Goal: Information Seeking & Learning: Learn about a topic

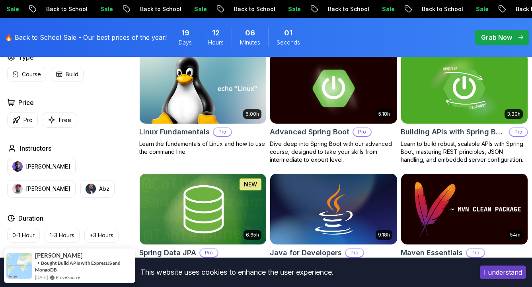
scroll to position [269, 0]
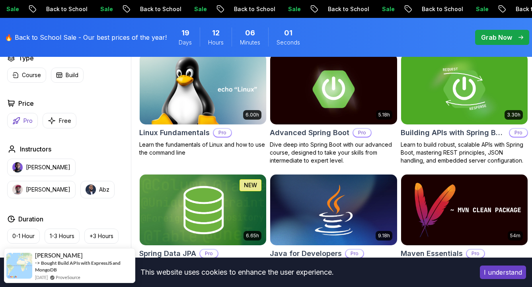
click at [28, 118] on p "Pro" at bounding box center [27, 121] width 9 height 8
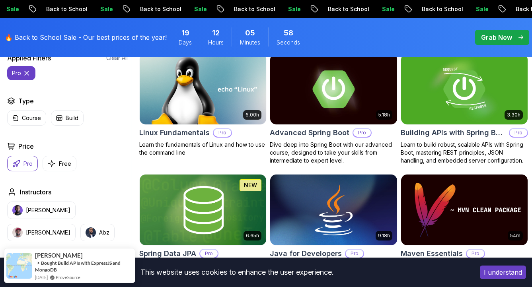
click at [485, 273] on button "I understand" at bounding box center [503, 273] width 46 height 14
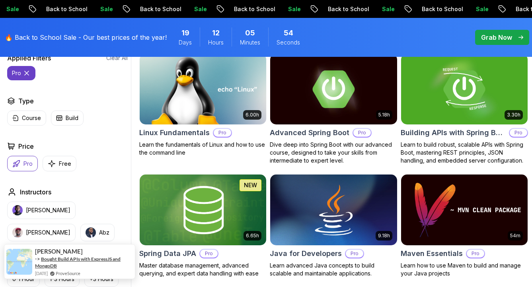
click at [80, 260] on link "Bought Build APIs with ExpressJS and MongoDB" at bounding box center [77, 262] width 85 height 13
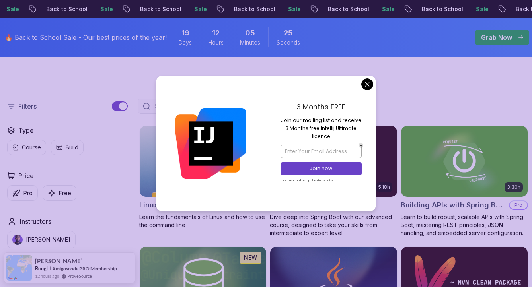
scroll to position [48, 0]
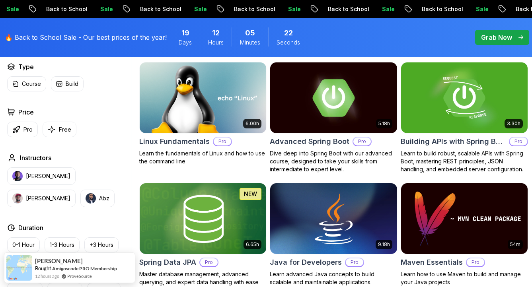
scroll to position [262, 0]
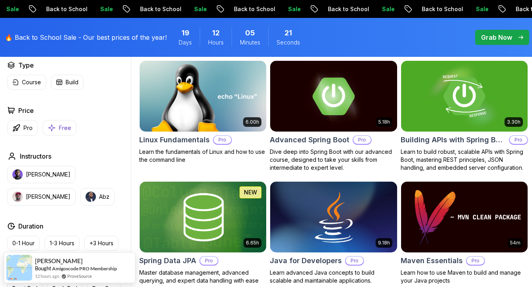
click at [49, 127] on icon "button" at bounding box center [52, 128] width 8 height 8
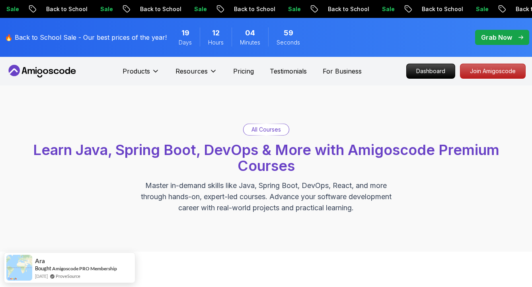
click at [497, 11] on icon "pre-order" at bounding box center [501, 9] width 8 height 8
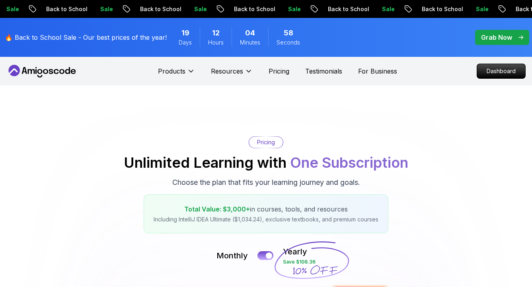
click at [506, 11] on p "Back to School" at bounding box center [533, 9] width 54 height 8
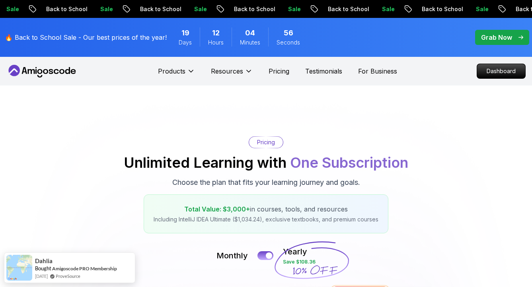
click at [192, 48] on div "🔥 Back to School Sale - Our best prices of the year! 19 Days 12 Hours 04 Minute…" at bounding box center [156, 37] width 308 height 29
click at [483, 39] on p "Grab Now" at bounding box center [496, 38] width 31 height 10
click at [524, 38] on span "pre-order" at bounding box center [502, 37] width 54 height 15
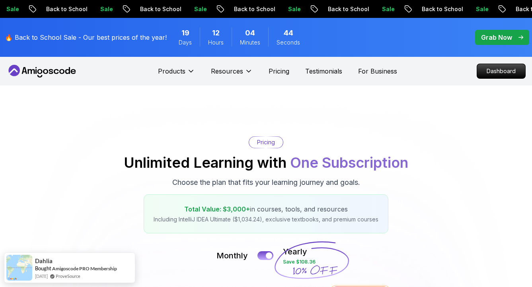
click at [524, 38] on span "pre-order" at bounding box center [502, 37] width 54 height 15
click at [301, 35] on div "33 Seconds" at bounding box center [288, 36] width 40 height 19
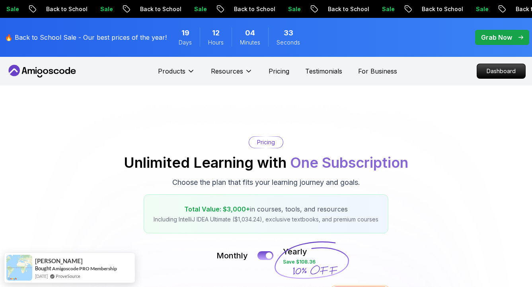
click at [288, 40] on span "Seconds" at bounding box center [287, 43] width 23 height 8
click at [499, 35] on p "Grab Now" at bounding box center [496, 38] width 31 height 10
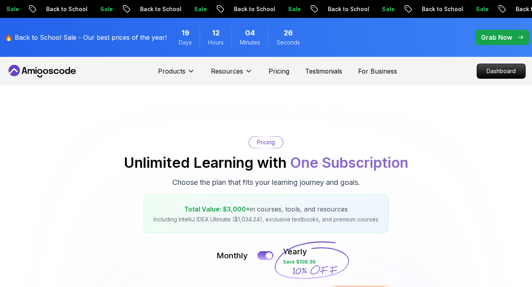
click at [488, 41] on p "Grab Now" at bounding box center [496, 38] width 31 height 10
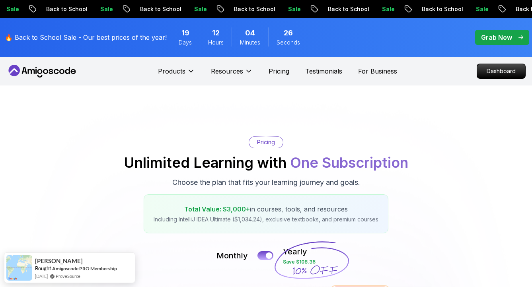
click at [488, 41] on p "Grab Now" at bounding box center [496, 38] width 31 height 10
click at [268, 251] on button at bounding box center [265, 255] width 17 height 9
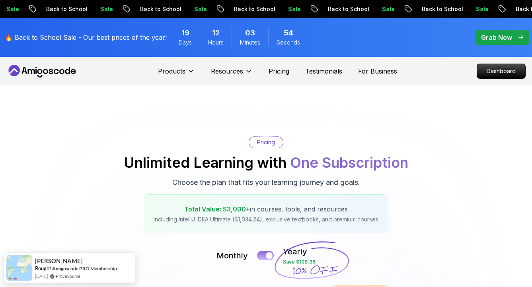
click at [269, 255] on div at bounding box center [269, 255] width 7 height 7
click at [269, 255] on button at bounding box center [265, 255] width 17 height 9
click at [269, 255] on div at bounding box center [269, 255] width 7 height 7
click at [269, 255] on button at bounding box center [265, 255] width 17 height 9
click at [266, 254] on div at bounding box center [269, 255] width 7 height 7
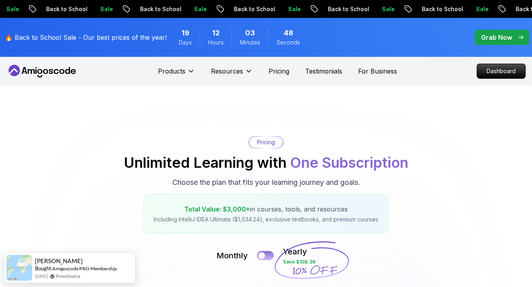
click at [266, 254] on button at bounding box center [265, 255] width 17 height 9
click at [500, 41] on p "Grab Now" at bounding box center [496, 38] width 31 height 10
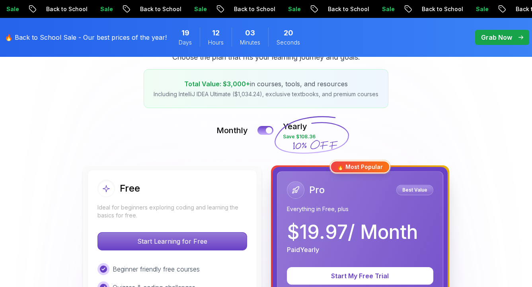
scroll to position [57, 0]
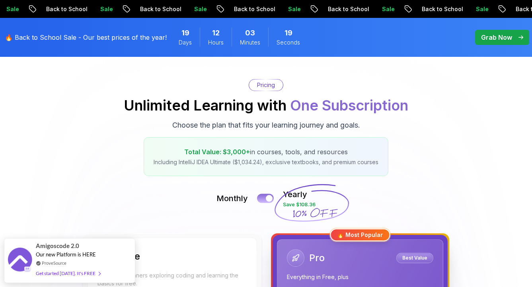
click at [269, 200] on div at bounding box center [269, 198] width 7 height 7
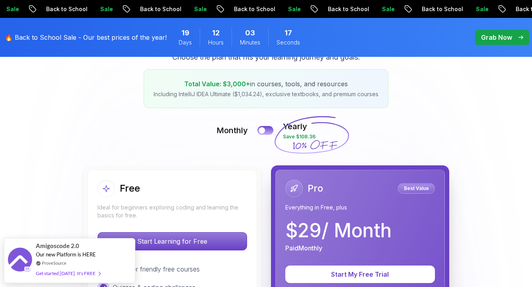
scroll to position [125, 0]
click at [269, 131] on button at bounding box center [265, 130] width 16 height 9
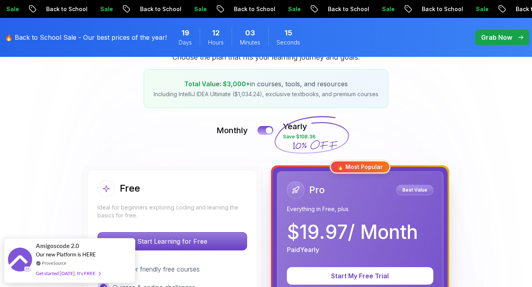
click at [269, 131] on div at bounding box center [269, 130] width 6 height 6
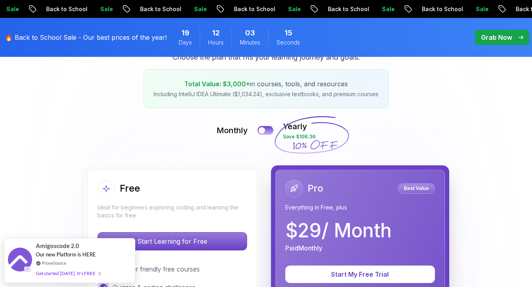
click at [269, 131] on button at bounding box center [265, 130] width 16 height 9
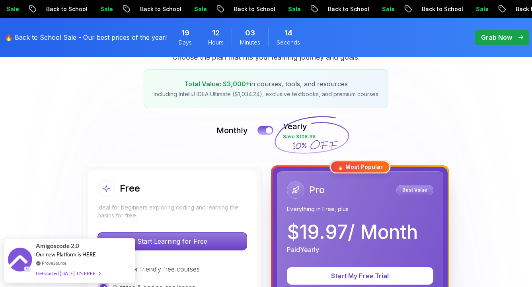
click at [269, 131] on div at bounding box center [269, 130] width 6 height 6
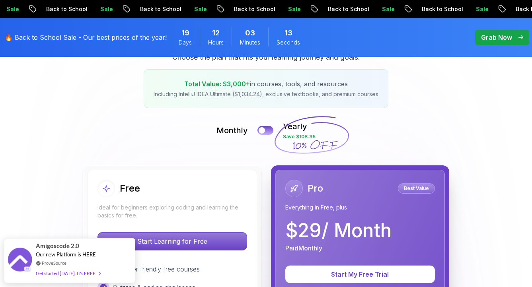
click at [269, 131] on button at bounding box center [265, 130] width 16 height 9
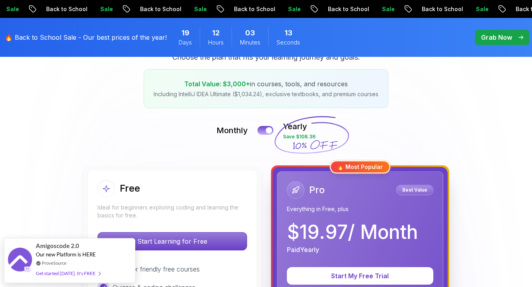
click at [269, 131] on div at bounding box center [269, 130] width 6 height 6
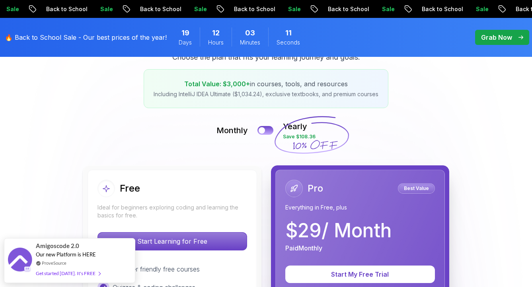
click at [269, 131] on button at bounding box center [265, 130] width 16 height 9
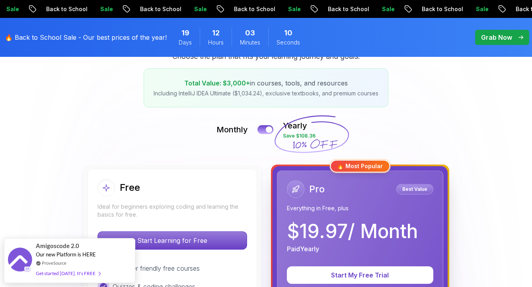
scroll to position [127, 0]
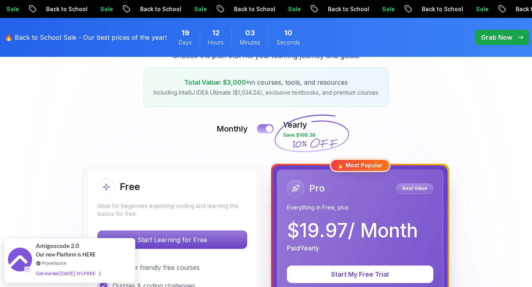
click at [268, 131] on div at bounding box center [269, 129] width 7 height 7
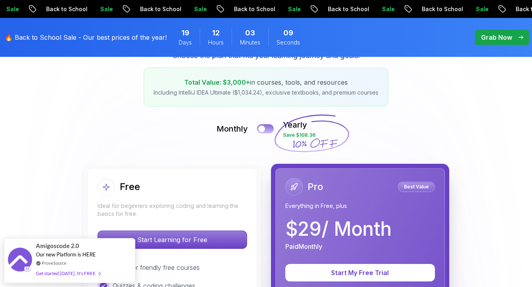
click at [268, 131] on button at bounding box center [265, 128] width 17 height 9
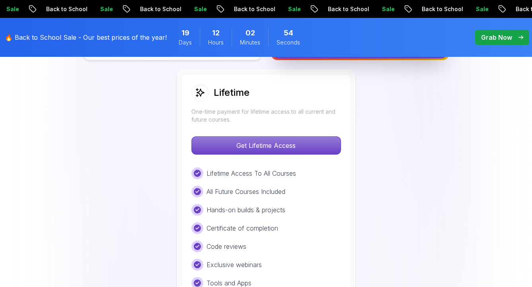
scroll to position [568, 0]
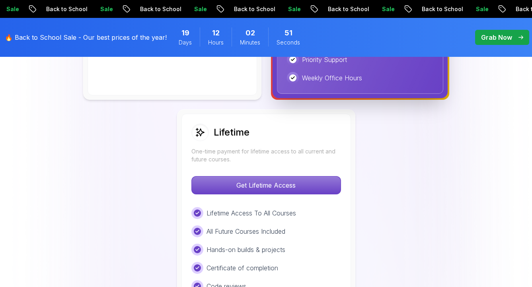
click at [295, 174] on div "Lifetime One-time payment for lifetime access to all current and future courses…" at bounding box center [265, 245] width 169 height 262
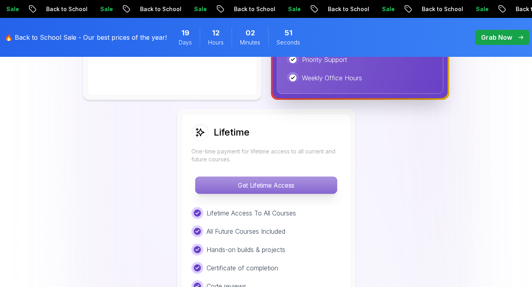
click at [295, 177] on p "Get Lifetime Access" at bounding box center [265, 185] width 141 height 17
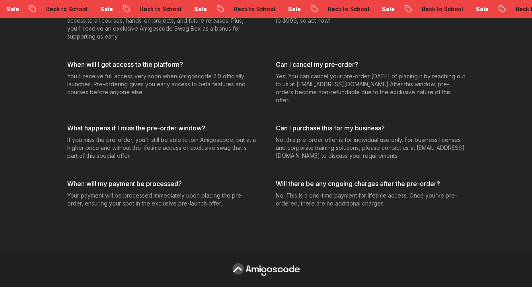
scroll to position [3371, 0]
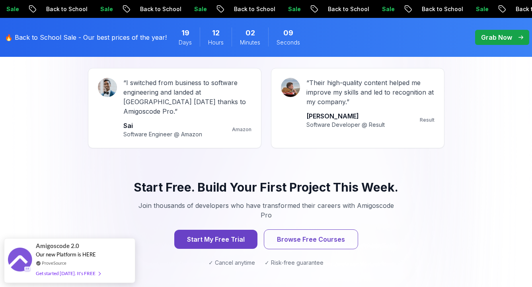
scroll to position [1038, 0]
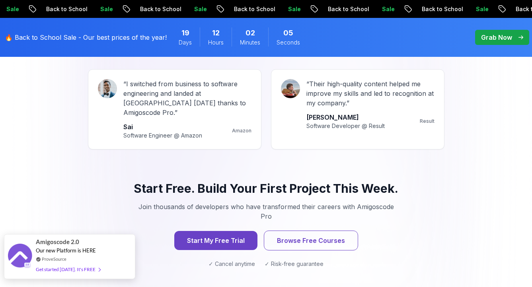
click at [88, 240] on div "Amigoscode 2.0" at bounding box center [68, 241] width 64 height 9
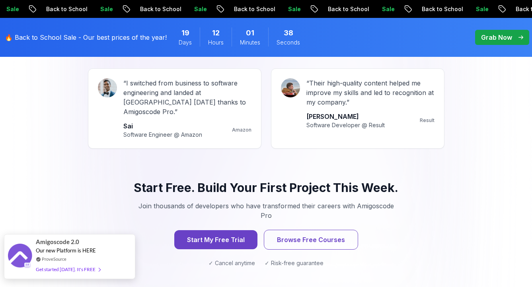
scroll to position [1040, 0]
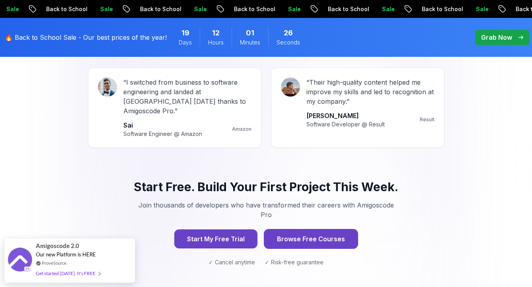
click at [287, 229] on button "Browse Free Courses" at bounding box center [311, 239] width 94 height 20
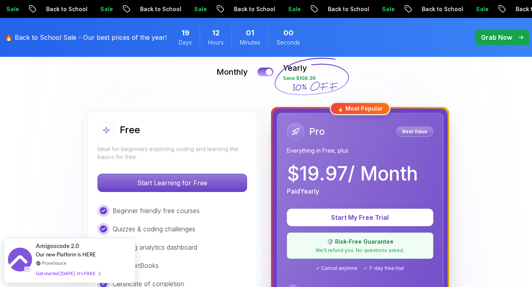
scroll to position [181, 0]
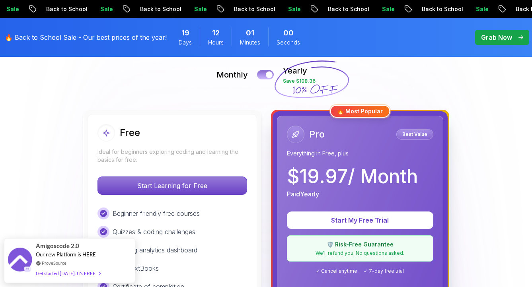
click at [261, 76] on button at bounding box center [265, 74] width 17 height 9
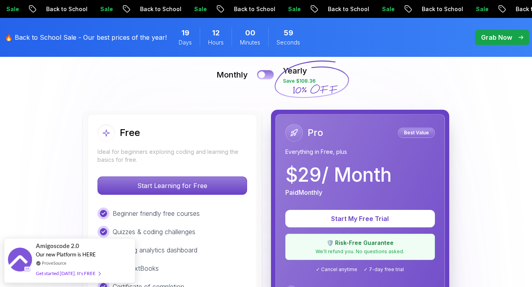
click at [261, 76] on div at bounding box center [261, 75] width 7 height 7
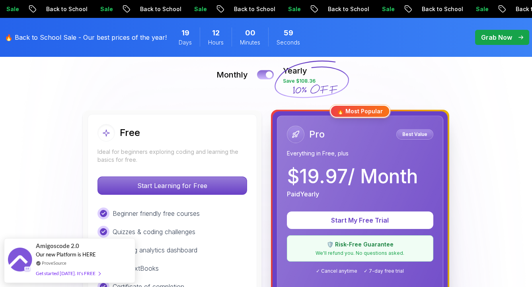
click at [261, 76] on button at bounding box center [265, 74] width 17 height 9
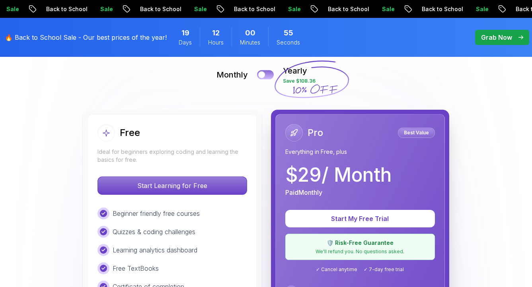
click at [266, 74] on button at bounding box center [265, 74] width 17 height 9
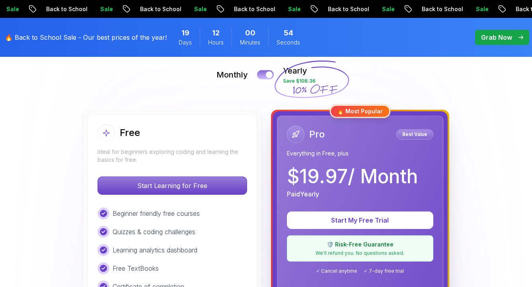
click at [266, 74] on div at bounding box center [269, 75] width 7 height 7
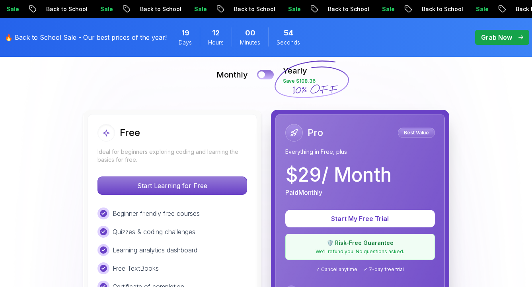
click at [266, 74] on button at bounding box center [265, 74] width 17 height 9
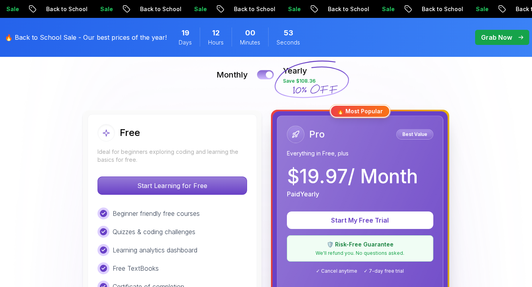
click at [266, 74] on div at bounding box center [269, 75] width 7 height 7
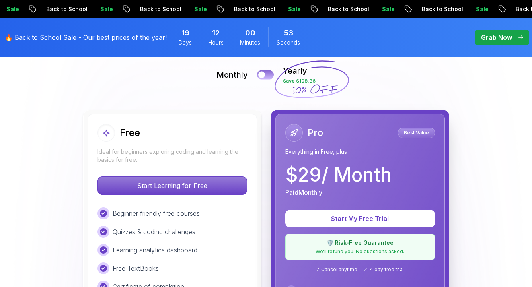
click at [266, 74] on button at bounding box center [265, 74] width 17 height 9
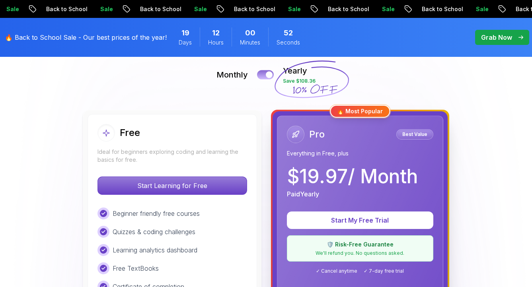
click at [266, 74] on div at bounding box center [269, 75] width 7 height 7
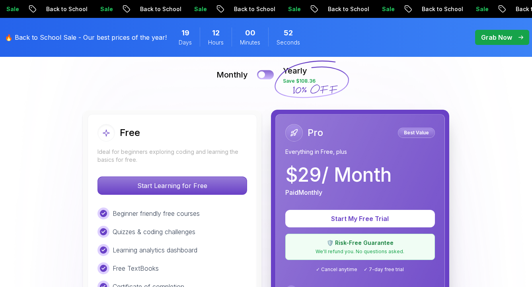
click at [266, 74] on button at bounding box center [265, 74] width 17 height 9
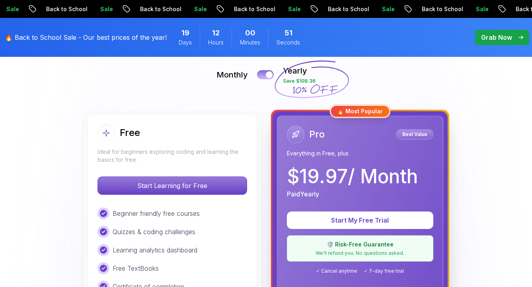
click at [266, 74] on div at bounding box center [269, 75] width 7 height 7
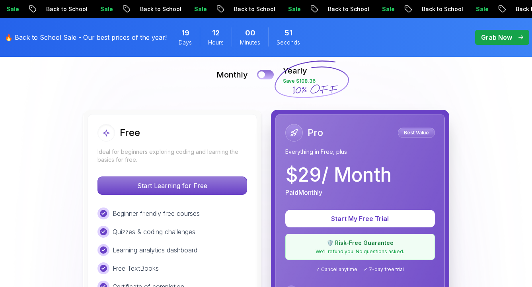
click at [266, 74] on button at bounding box center [265, 74] width 17 height 9
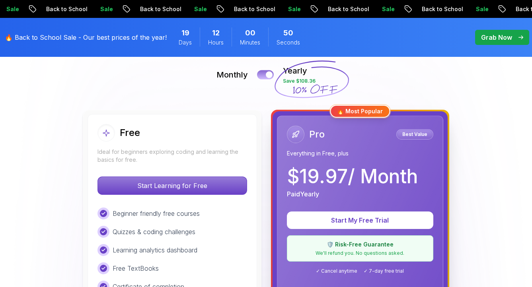
click at [266, 74] on div at bounding box center [269, 75] width 7 height 7
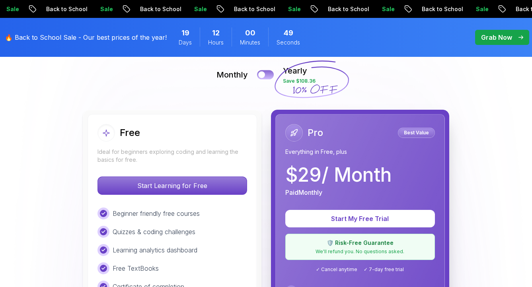
click at [266, 74] on button at bounding box center [265, 74] width 17 height 9
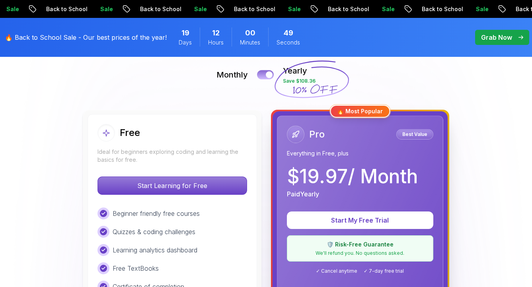
click at [266, 74] on div at bounding box center [269, 75] width 7 height 7
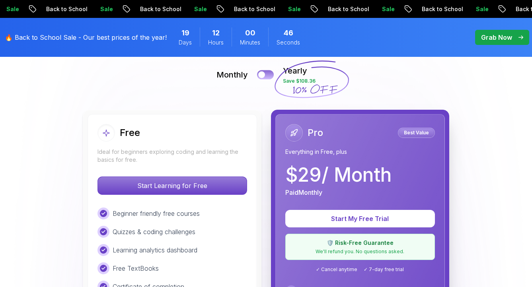
click at [266, 74] on button at bounding box center [265, 74] width 17 height 9
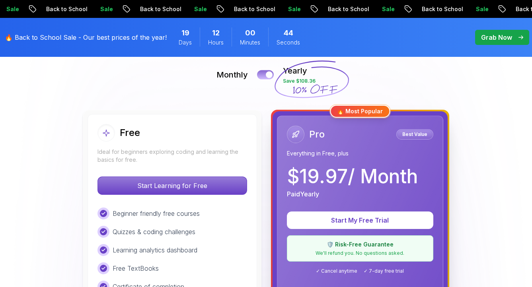
click at [266, 74] on div at bounding box center [269, 75] width 7 height 7
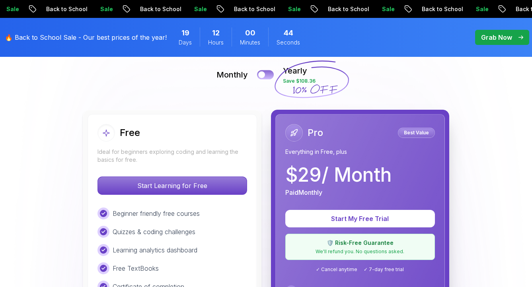
click at [266, 74] on button at bounding box center [265, 74] width 17 height 9
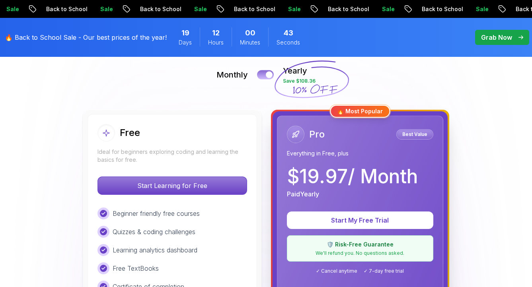
click at [266, 74] on div at bounding box center [269, 75] width 7 height 7
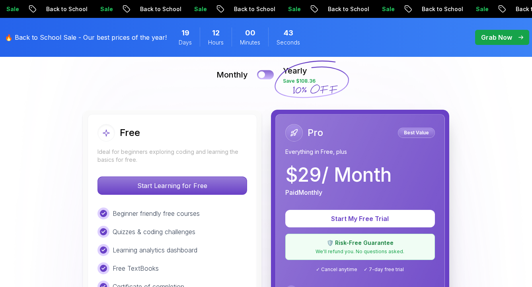
click at [266, 74] on button at bounding box center [265, 74] width 17 height 9
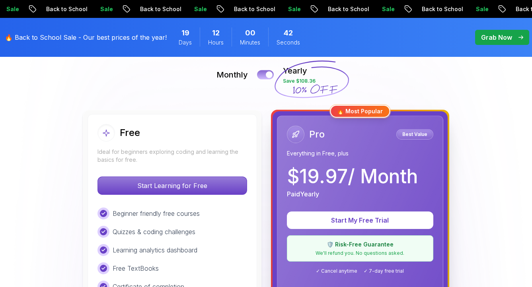
click at [266, 74] on div at bounding box center [269, 75] width 7 height 7
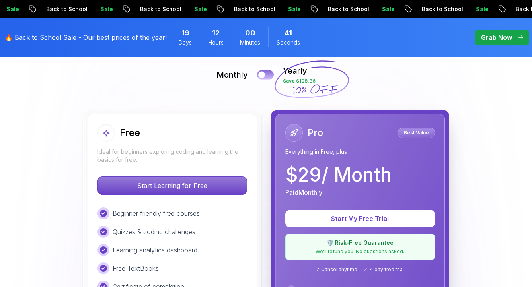
click at [266, 74] on button at bounding box center [265, 74] width 17 height 9
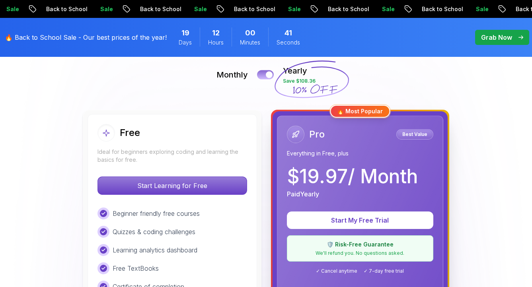
click at [266, 74] on div at bounding box center [269, 75] width 7 height 7
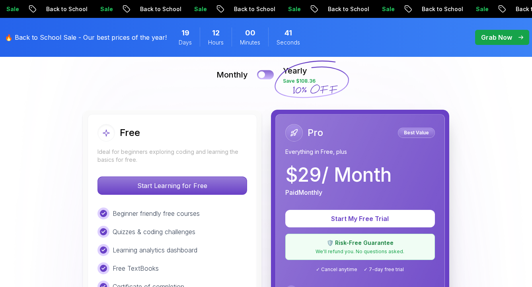
click at [266, 74] on button at bounding box center [265, 74] width 17 height 9
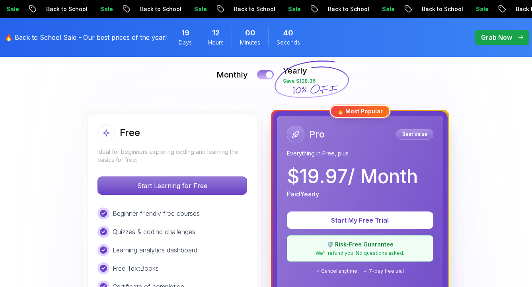
click at [266, 74] on div at bounding box center [269, 75] width 7 height 7
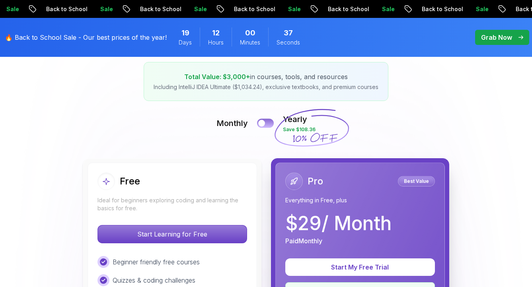
click at [263, 124] on div at bounding box center [261, 123] width 7 height 7
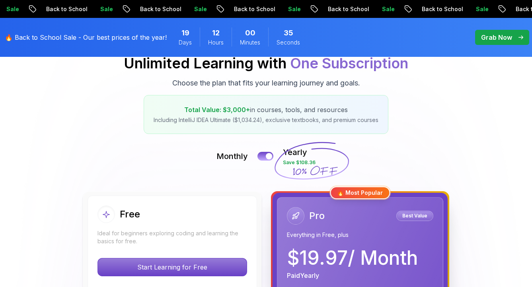
scroll to position [82, 0]
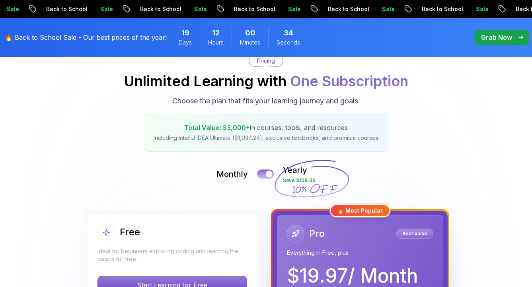
click at [264, 175] on button at bounding box center [265, 173] width 17 height 9
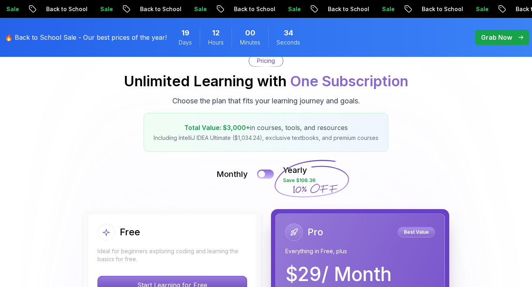
click at [264, 175] on div at bounding box center [261, 174] width 7 height 7
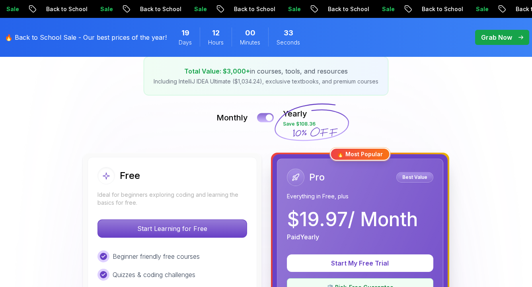
scroll to position [146, 0]
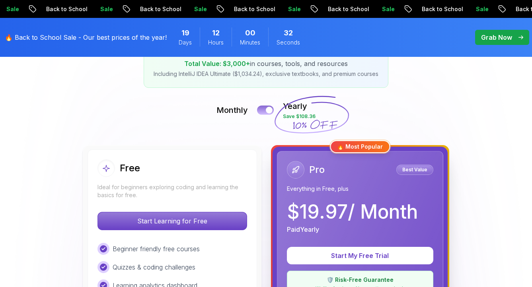
click at [265, 110] on button at bounding box center [265, 109] width 17 height 9
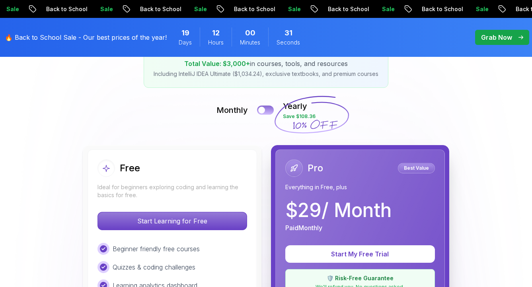
click at [265, 110] on button at bounding box center [265, 109] width 17 height 9
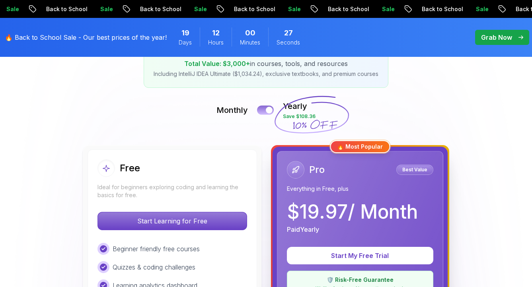
click at [265, 110] on button at bounding box center [265, 109] width 17 height 9
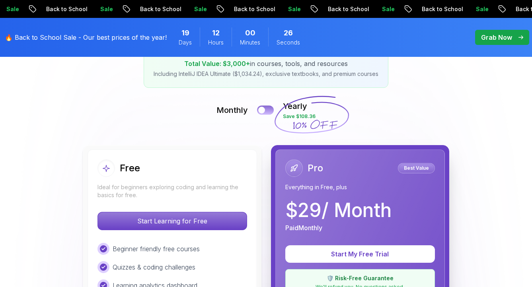
click at [265, 110] on button at bounding box center [265, 109] width 17 height 9
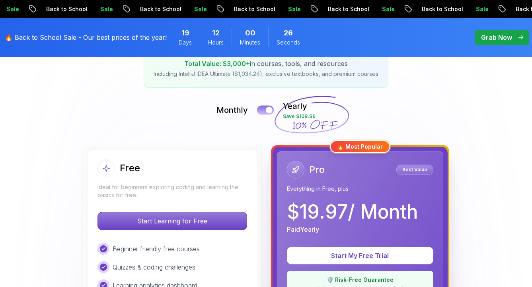
click at [265, 110] on button at bounding box center [265, 109] width 17 height 9
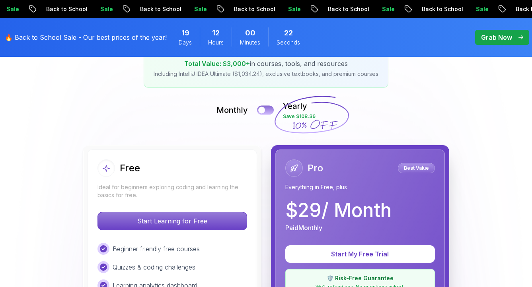
click at [265, 110] on button at bounding box center [265, 109] width 17 height 9
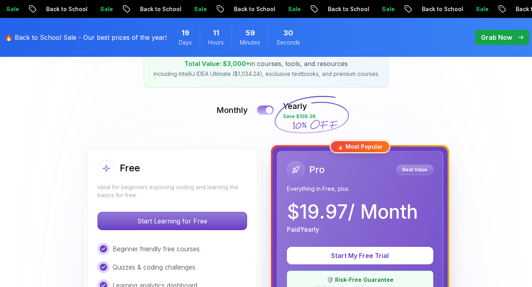
click at [265, 109] on button at bounding box center [265, 109] width 17 height 9
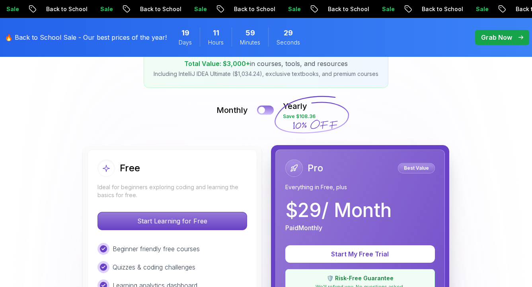
click at [265, 109] on button at bounding box center [265, 109] width 17 height 9
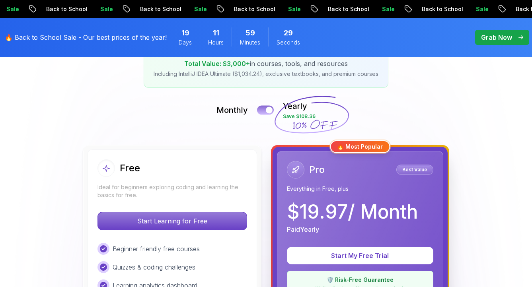
click at [265, 109] on button at bounding box center [265, 109] width 17 height 9
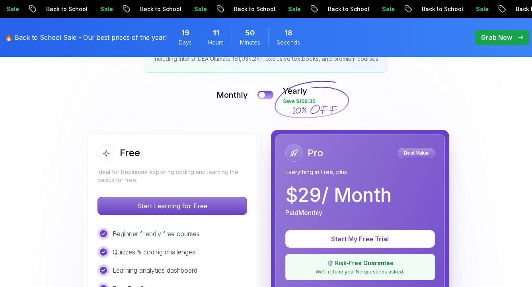
scroll to position [164, 0]
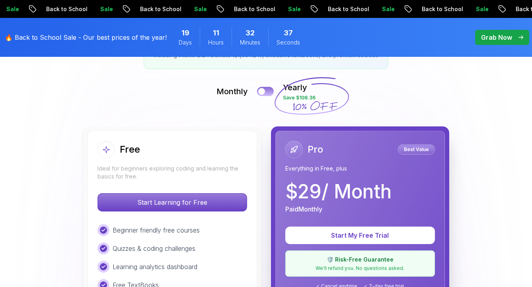
click at [273, 91] on button at bounding box center [265, 91] width 17 height 9
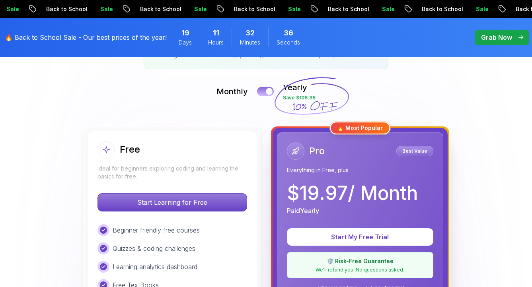
click at [273, 91] on button at bounding box center [265, 91] width 17 height 9
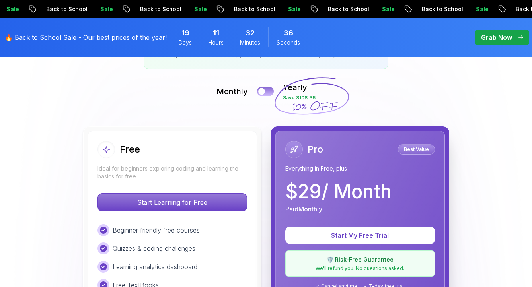
click at [273, 91] on button at bounding box center [265, 91] width 17 height 9
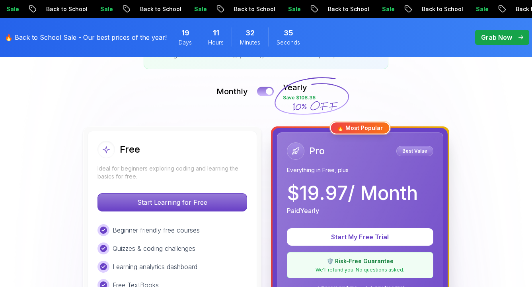
click at [273, 91] on button at bounding box center [265, 91] width 17 height 9
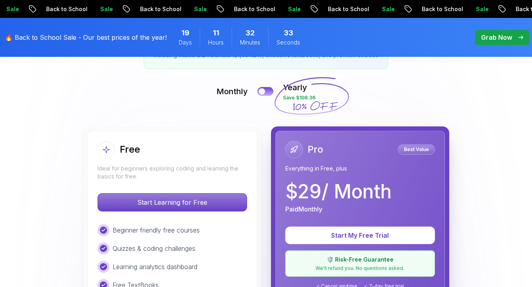
click at [275, 91] on div "Monthly Yearly Save $108.36" at bounding box center [266, 91] width 524 height 19
click at [271, 91] on button at bounding box center [265, 91] width 17 height 9
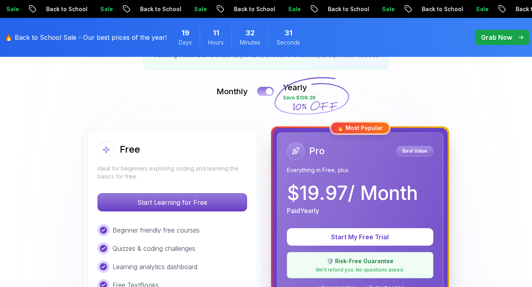
click at [270, 93] on div at bounding box center [269, 91] width 7 height 7
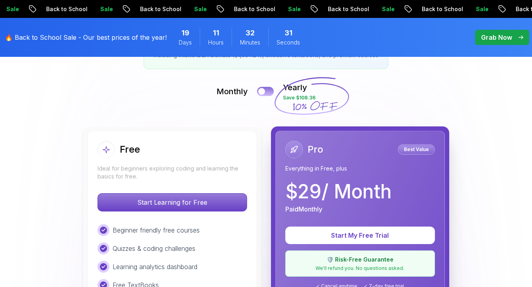
click at [270, 93] on button at bounding box center [265, 91] width 17 height 9
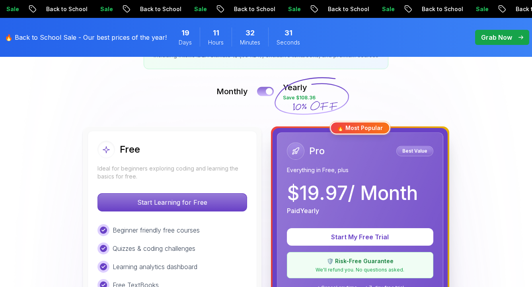
click at [270, 93] on div at bounding box center [269, 91] width 7 height 7
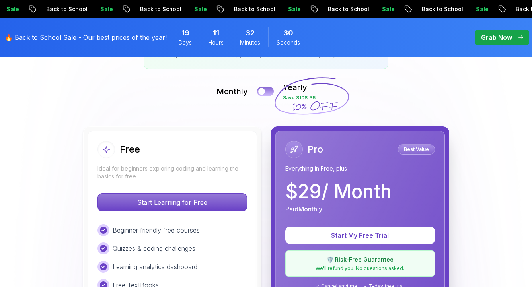
click at [270, 93] on button at bounding box center [265, 91] width 17 height 9
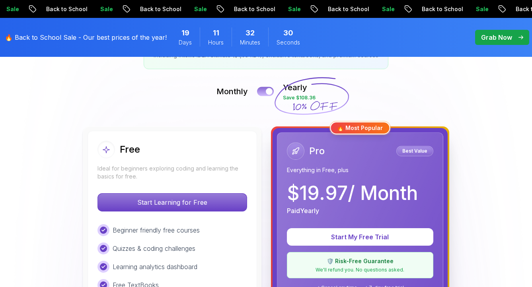
click at [270, 93] on div at bounding box center [269, 91] width 7 height 7
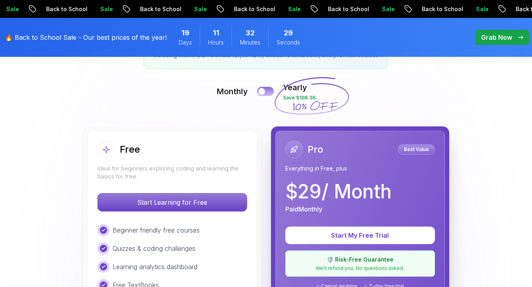
click at [270, 93] on button at bounding box center [265, 91] width 17 height 9
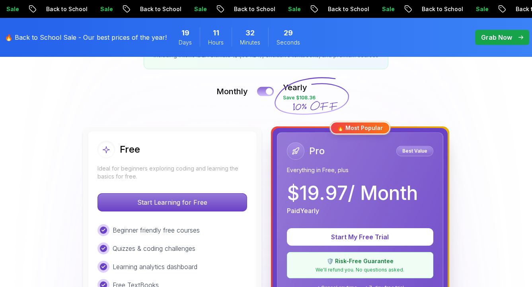
click at [270, 93] on div at bounding box center [269, 91] width 7 height 7
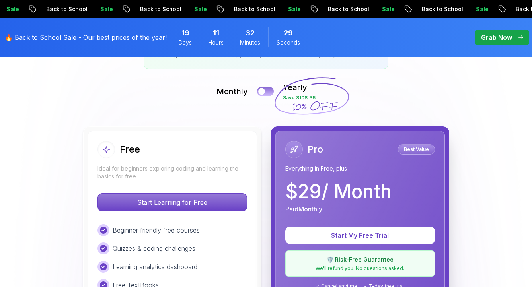
click at [270, 93] on button at bounding box center [265, 91] width 17 height 9
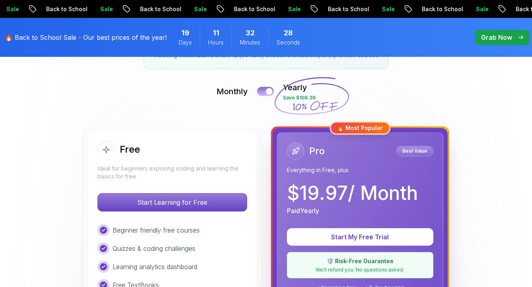
click at [270, 93] on div at bounding box center [269, 91] width 7 height 7
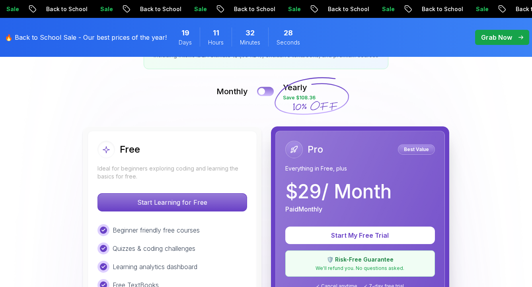
click at [270, 93] on button at bounding box center [265, 91] width 17 height 9
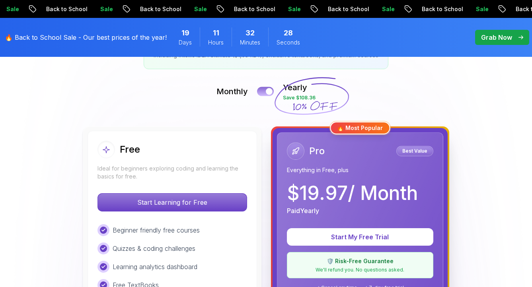
click at [270, 93] on div at bounding box center [269, 91] width 7 height 7
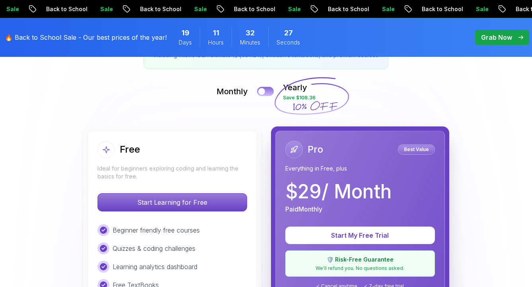
click at [270, 93] on button at bounding box center [265, 91] width 17 height 9
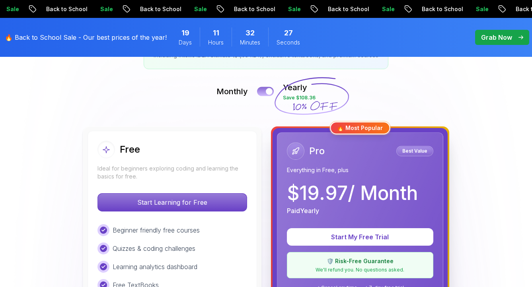
click at [270, 93] on div at bounding box center [269, 91] width 7 height 7
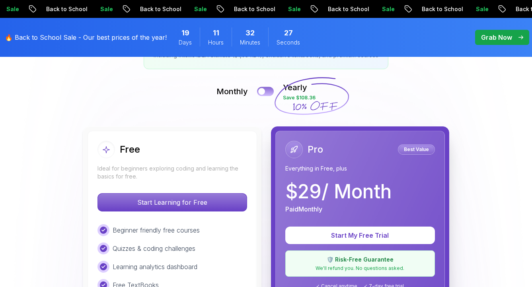
click at [270, 93] on button at bounding box center [265, 91] width 17 height 9
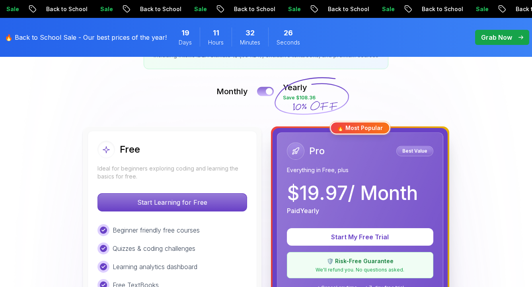
click at [270, 93] on div at bounding box center [269, 91] width 7 height 7
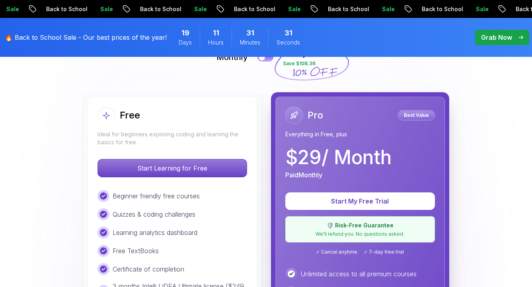
scroll to position [0, 0]
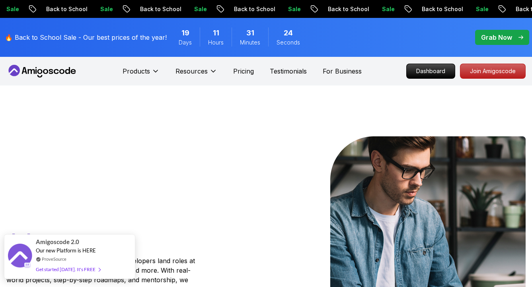
click at [55, 255] on div "Amigoscode 2.0 Our new Platform is HERE ProveSource Get started [DATE]. It's FR…" at bounding box center [69, 257] width 67 height 44
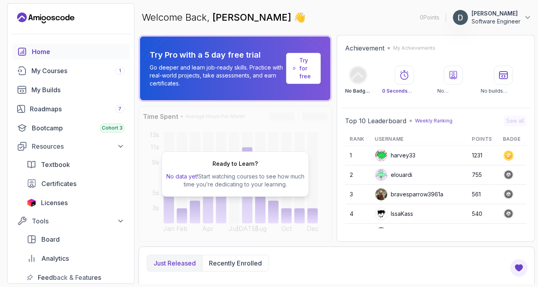
click at [134, 106] on div "Home My Courses 1 My Builds Roadmaps 7 Bootcamp Cohort 3 Resources Textbook Cer…" at bounding box center [71, 180] width 126 height 272
click at [489, 21] on p "Software Engineer" at bounding box center [495, 21] width 49 height 8
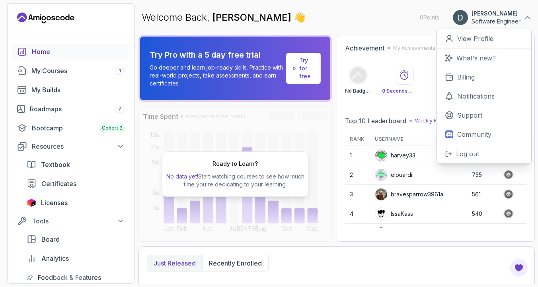
click at [489, 21] on p "Software Engineer" at bounding box center [495, 21] width 49 height 8
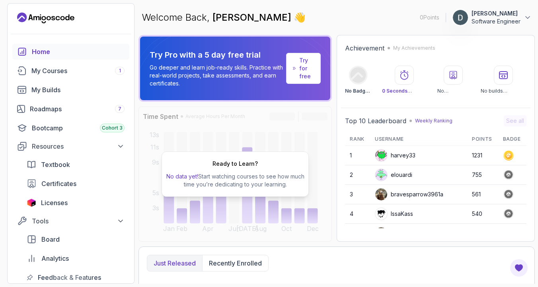
click at [489, 21] on p "Software Engineer" at bounding box center [495, 21] width 49 height 8
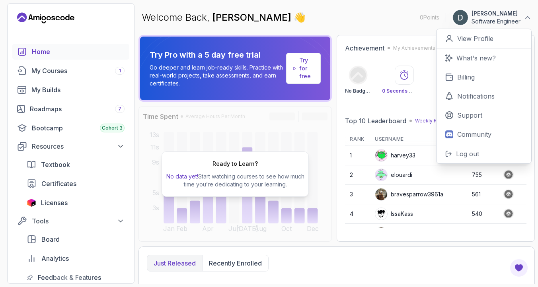
click at [489, 21] on p "Software Engineer" at bounding box center [495, 21] width 49 height 8
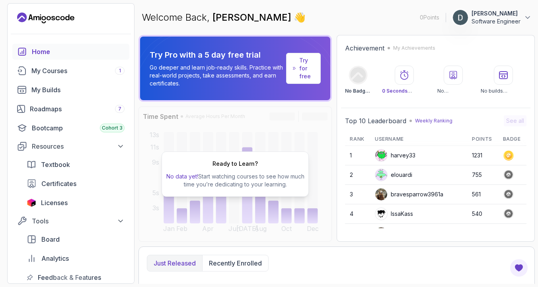
click at [489, 21] on p "Software Engineer" at bounding box center [495, 21] width 49 height 8
click at [301, 65] on p "Try for free" at bounding box center [306, 68] width 15 height 24
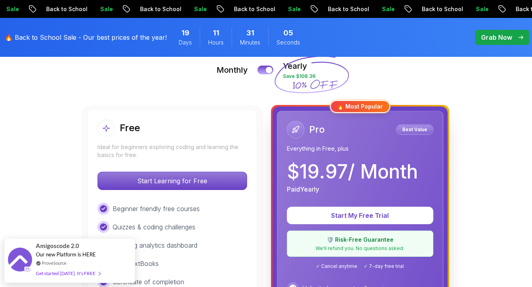
scroll to position [186, 0]
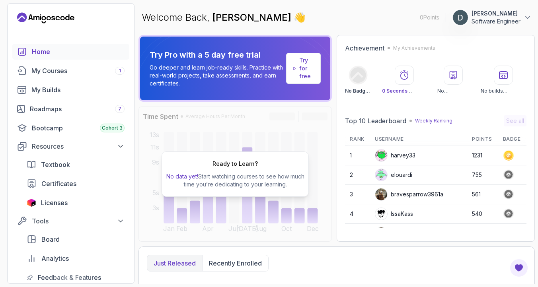
click at [471, 27] on div "Welcome Back, [PERSON_NAME] 👋 0 Points Diyorbek Uralbaev Software Engineer" at bounding box center [336, 17] width 396 height 29
click at [471, 21] on p "Software Engineer" at bounding box center [495, 21] width 49 height 8
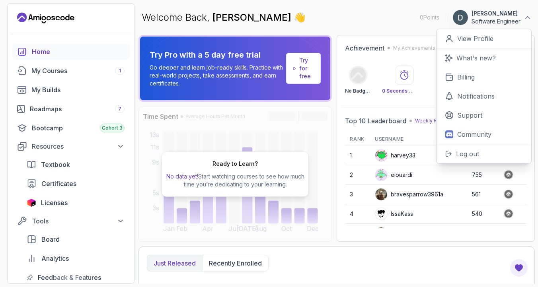
click at [484, 24] on p "Software Engineer" at bounding box center [495, 21] width 49 height 8
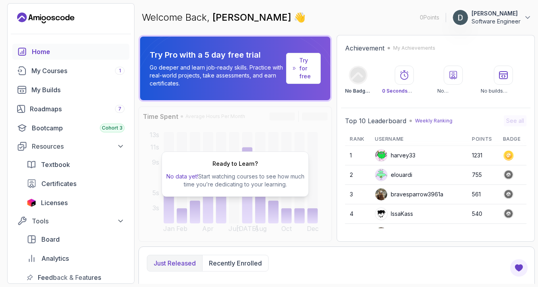
click at [481, 23] on p "Software Engineer" at bounding box center [495, 21] width 49 height 8
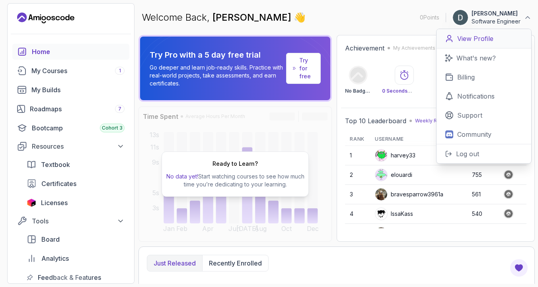
click at [477, 36] on p "View Profile" at bounding box center [475, 39] width 36 height 10
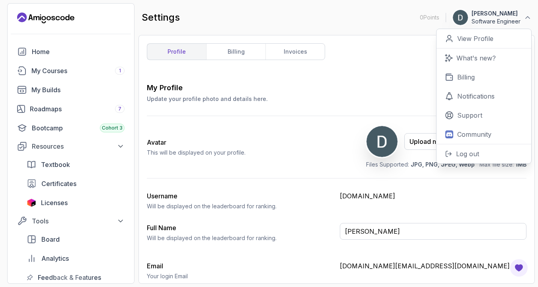
click at [342, 69] on div "profile billing invoices My Profile Update your profile photo and details here.…" at bounding box center [336, 159] width 379 height 232
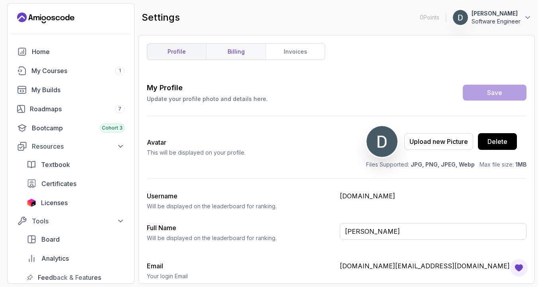
click at [231, 57] on link "billing" at bounding box center [235, 52] width 59 height 16
click at [316, 47] on link "invoices" at bounding box center [294, 52] width 59 height 16
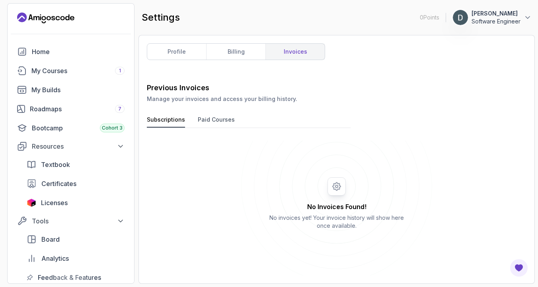
click at [201, 121] on button "Paid Courses" at bounding box center [216, 122] width 37 height 12
click at [163, 122] on button "Subscriptions" at bounding box center [166, 122] width 38 height 12
click at [159, 54] on link "profile" at bounding box center [176, 52] width 59 height 16
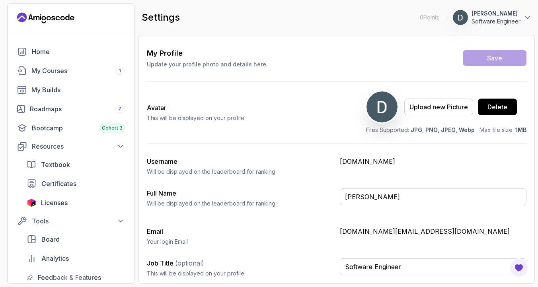
scroll to position [35, 0]
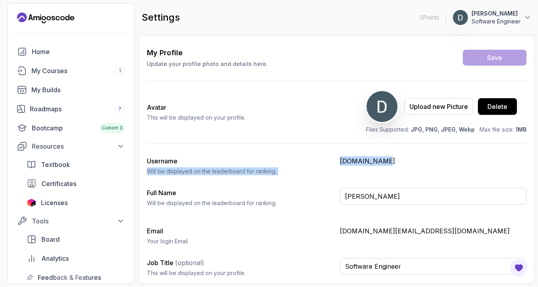
drag, startPoint x: 387, startPoint y: 161, endPoint x: 317, endPoint y: 161, distance: 69.6
click at [317, 161] on div "Username [PERSON_NAME] be displayed on the leaderboard for ranking. [DOMAIN_NAM…" at bounding box center [336, 165] width 379 height 19
click at [319, 161] on div "Username [PERSON_NAME] be displayed on the leaderboard for ranking." at bounding box center [240, 165] width 186 height 19
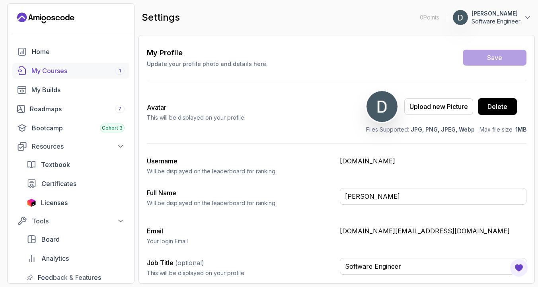
click at [60, 68] on div "My Courses 1" at bounding box center [77, 71] width 93 height 10
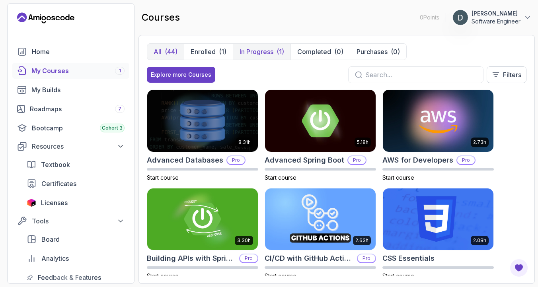
click at [262, 50] on p "In Progress" at bounding box center [256, 52] width 34 height 10
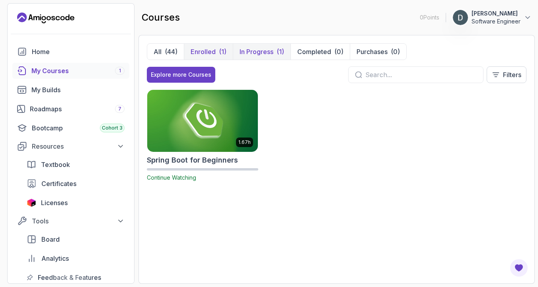
click at [189, 48] on button "Enrolled (1)" at bounding box center [208, 52] width 49 height 16
click at [169, 49] on div "(44)" at bounding box center [171, 52] width 13 height 10
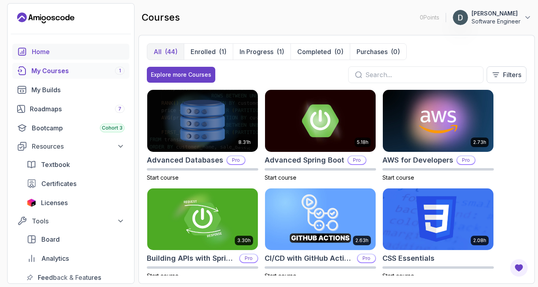
click at [59, 48] on div "Home" at bounding box center [78, 52] width 93 height 10
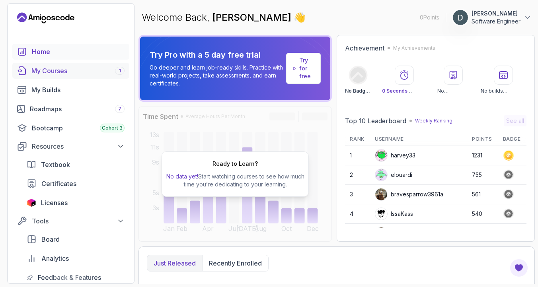
click at [54, 77] on link "My Courses 1" at bounding box center [70, 71] width 117 height 16
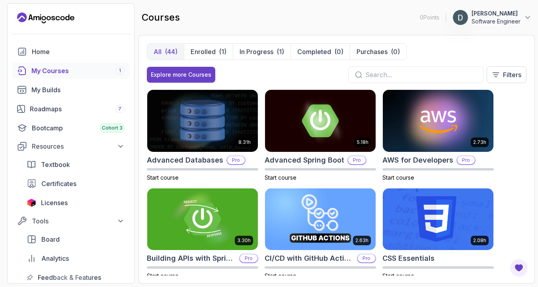
click at [439, 80] on div at bounding box center [415, 74] width 135 height 17
click at [507, 70] on p "Filters" at bounding box center [512, 75] width 18 height 10
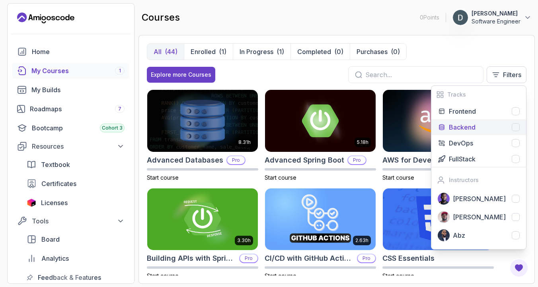
click at [493, 127] on div "Backend" at bounding box center [484, 127] width 71 height 10
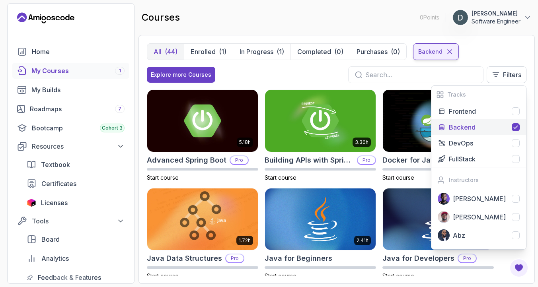
click at [451, 52] on icon at bounding box center [449, 52] width 8 height 8
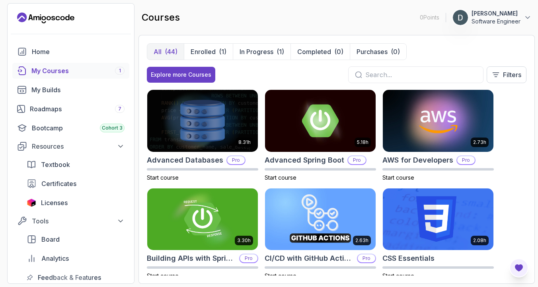
click at [520, 274] on button "Open Feedback Button" at bounding box center [518, 267] width 19 height 19
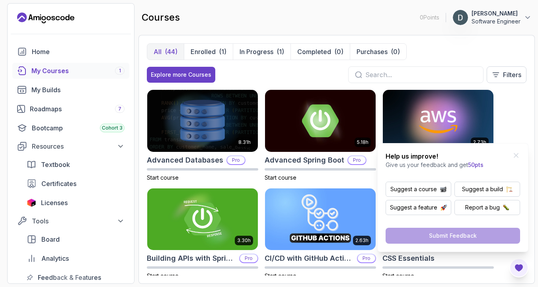
click at [515, 151] on div "Help us improve! Give us your feedback and get 50pts Suggest a course Suggest a…" at bounding box center [452, 197] width 151 height 109
click at [515, 152] on icon "Close Feedback Widget" at bounding box center [516, 155] width 8 height 8
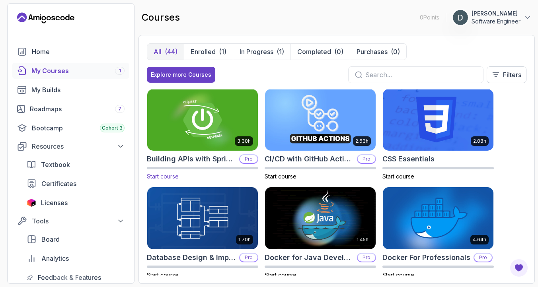
scroll to position [146, 0]
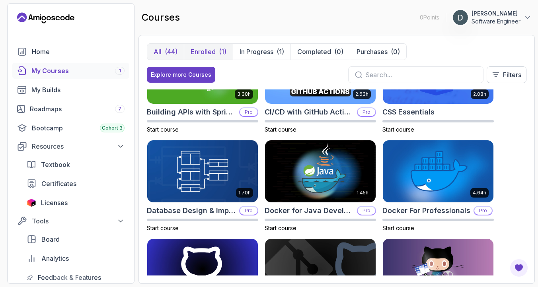
click at [216, 54] on button "Enrolled (1)" at bounding box center [208, 52] width 49 height 16
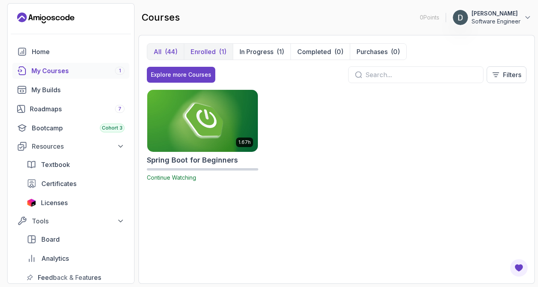
click at [165, 53] on div "(44)" at bounding box center [171, 52] width 13 height 10
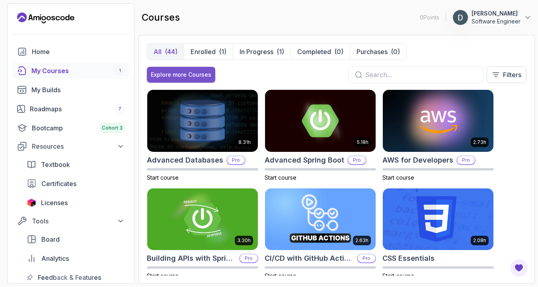
click at [192, 74] on div "Explore more Courses" at bounding box center [181, 75] width 60 height 8
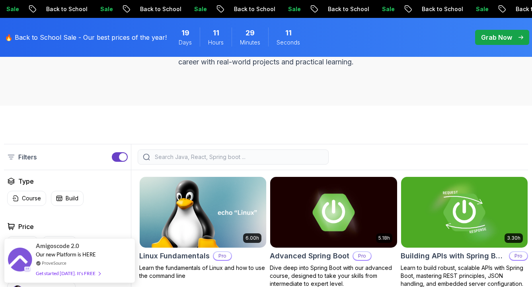
scroll to position [261, 0]
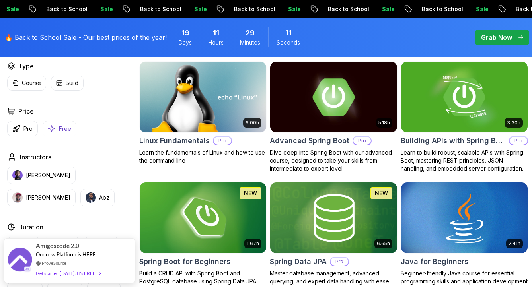
click at [54, 130] on icon "button" at bounding box center [52, 128] width 8 height 8
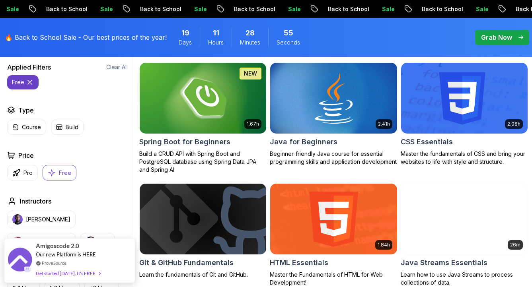
scroll to position [269, 0]
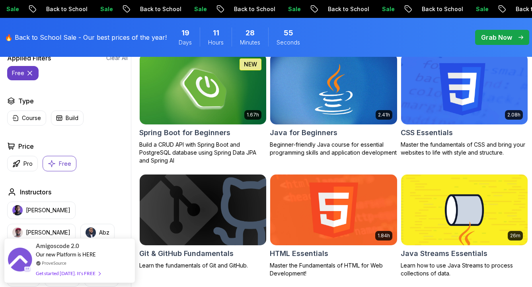
click at [233, 187] on img at bounding box center [202, 210] width 133 height 74
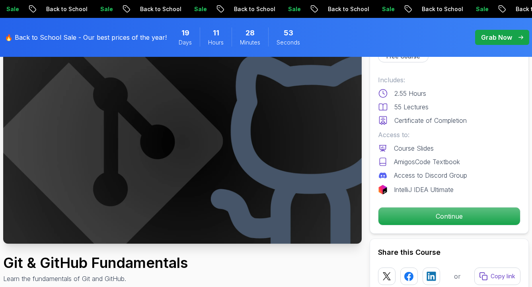
scroll to position [163, 0]
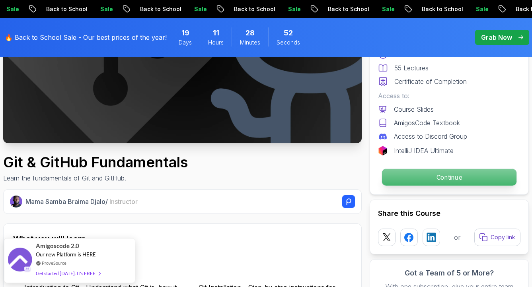
click at [427, 185] on p "Continue" at bounding box center [449, 177] width 134 height 17
click at [433, 178] on p "Continue" at bounding box center [449, 177] width 134 height 17
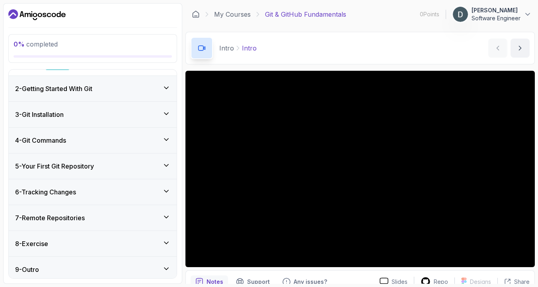
scroll to position [123, 0]
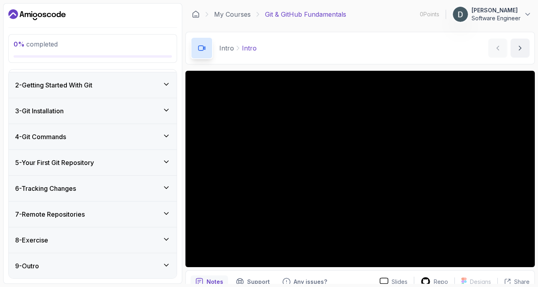
click at [168, 138] on icon at bounding box center [166, 136] width 8 height 8
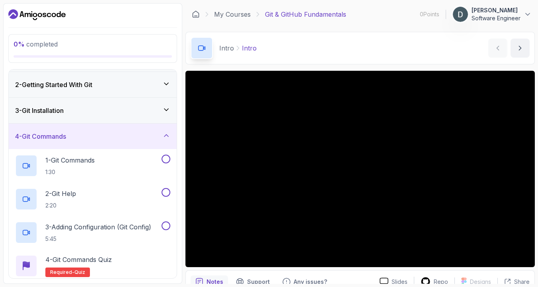
click at [167, 138] on icon at bounding box center [166, 136] width 8 height 8
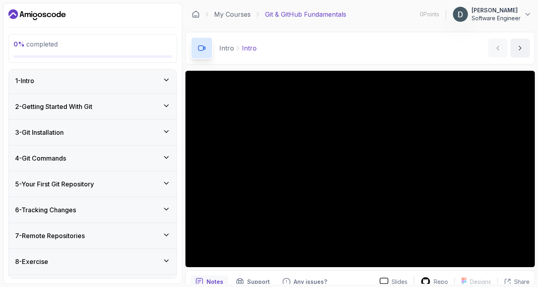
scroll to position [0, 0]
